Goal: Transaction & Acquisition: Purchase product/service

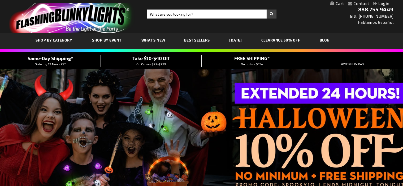
type input "adminchris"
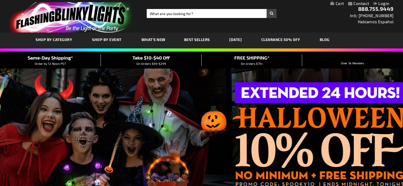
scroll to position [1, 0]
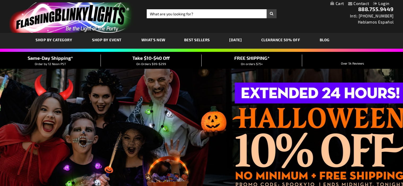
click at [289, 60] on div "FREE SHIPPING* On orders $75+" at bounding box center [251, 61] width 101 height 12
click at [162, 15] on input "Search" at bounding box center [212, 13] width 130 height 9
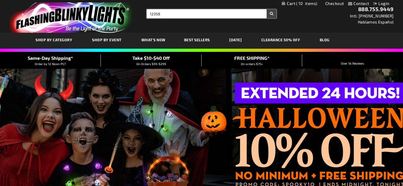
type input "12358"
click at [266, 9] on button "Search" at bounding box center [271, 13] width 10 height 9
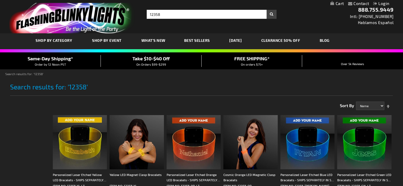
type input "adminchris"
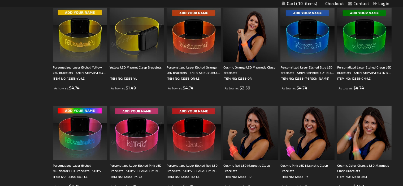
scroll to position [107, 0]
click at [134, 135] on img at bounding box center [136, 133] width 54 height 54
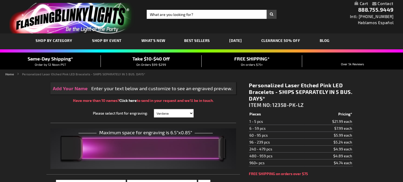
type input "5639"
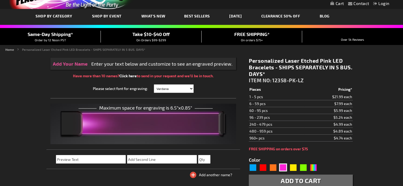
scroll to position [24, 0]
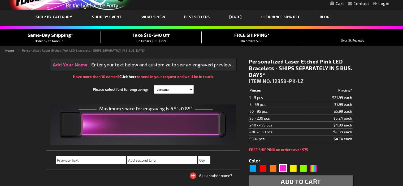
type input "adminchris"
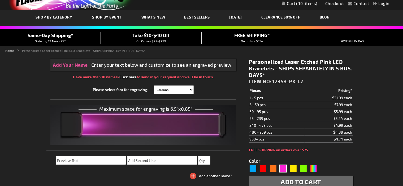
click at [265, 134] on td "480 - 959 pcs" at bounding box center [276, 132] width 55 height 7
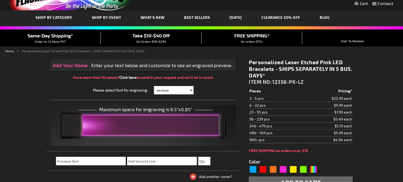
type input "5639"
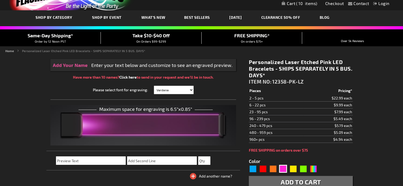
type input "adminchris"
click at [293, 166] on div "Yellow" at bounding box center [293, 169] width 8 height 8
type input "5647"
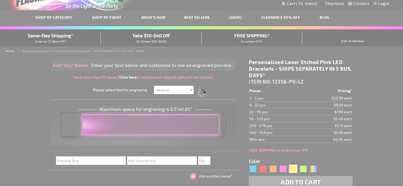
type input "12358-YL-LZ"
type input "Customize - Personalized Laser Etched Yellow LED Bracelets - SHIPS SEPARATELY I…"
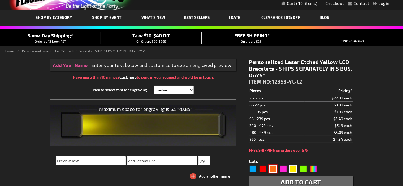
click at [273, 168] on div "Orange" at bounding box center [273, 169] width 8 height 8
type input "5637"
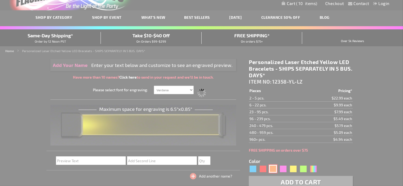
type input "12358-OR-LZ"
type input "Customize - Personalized Laser Etched Orange LED Bracelets - SHIPS SEPARATELY I…"
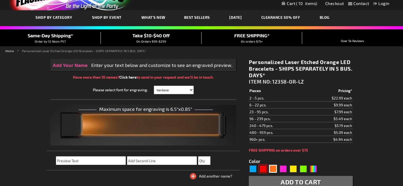
click at [263, 168] on div "Red" at bounding box center [263, 169] width 8 height 8
type input "5641"
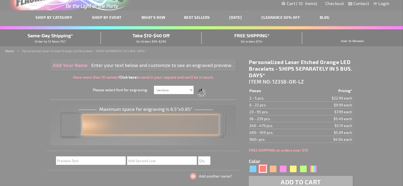
type input "12358-RD-LZ"
type input "Customize - Personalized Laser Etched Red LED Bracelets - SHIPS SEPARATELY IN 5…"
